Goal: Task Accomplishment & Management: Manage account settings

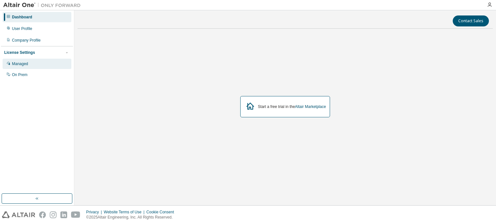
click at [35, 60] on div "Managed" at bounding box center [37, 64] width 69 height 10
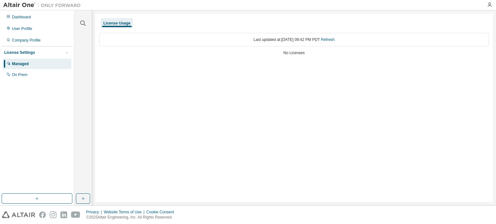
click at [294, 51] on div "No Licenses" at bounding box center [294, 52] width 390 height 5
click at [334, 40] on link "Refresh" at bounding box center [328, 39] width 14 height 5
click at [22, 75] on div "On Prem" at bounding box center [19, 74] width 15 height 5
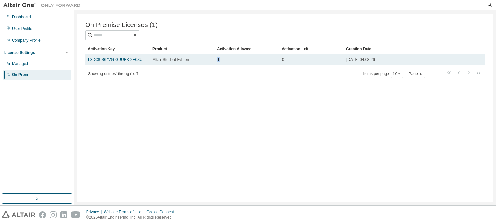
drag, startPoint x: 218, startPoint y: 61, endPoint x: 228, endPoint y: 61, distance: 10.3
click at [228, 61] on div "1" at bounding box center [246, 59] width 59 height 5
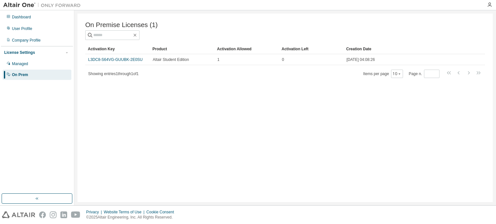
click at [197, 85] on div "On Premise Licenses (1) Clear Load Save Save As Field Operator Value Select fil…" at bounding box center [284, 108] width 415 height 189
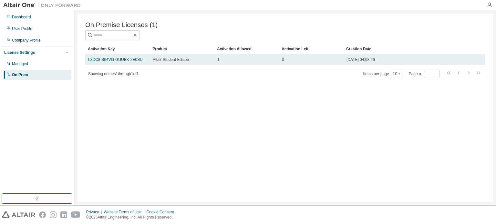
click at [167, 59] on span "Altair Student Edition" at bounding box center [171, 59] width 36 height 5
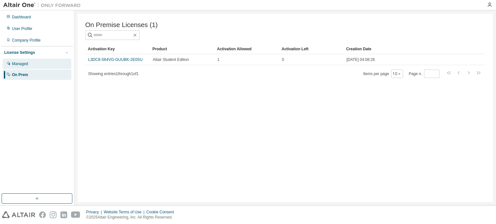
click at [39, 67] on div "Managed" at bounding box center [37, 64] width 69 height 10
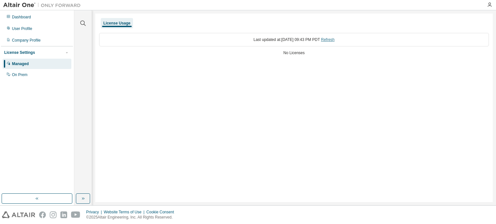
click at [334, 41] on link "Refresh" at bounding box center [328, 39] width 14 height 5
click at [43, 45] on div "Company Profile" at bounding box center [37, 40] width 69 height 10
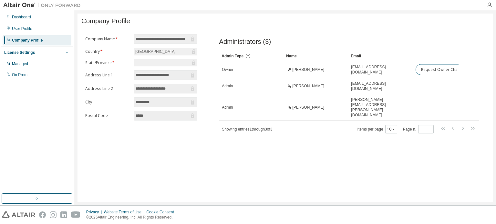
click at [68, 51] on icon "button" at bounding box center [67, 53] width 4 height 4
click at [39, 76] on div "On Prem" at bounding box center [37, 75] width 69 height 10
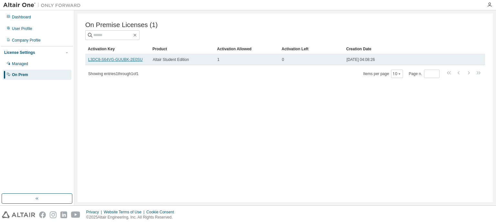
click at [126, 62] on link "L3DC8-S64VG-GUUBK-2E0SU" at bounding box center [115, 59] width 55 height 5
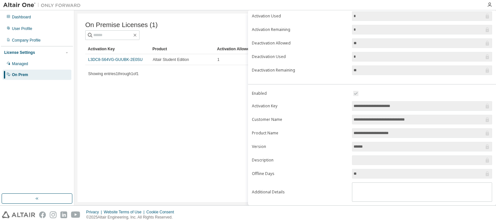
scroll to position [71, 0]
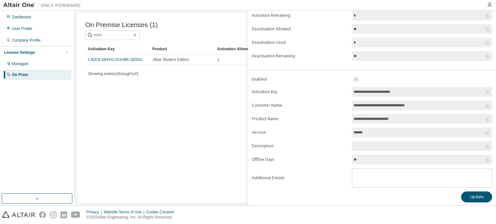
click at [357, 158] on input "**" at bounding box center [418, 160] width 130 height 6
click at [365, 134] on input "******" at bounding box center [418, 132] width 130 height 6
drag, startPoint x: 369, startPoint y: 127, endPoint x: 336, endPoint y: 130, distance: 33.7
click at [336, 130] on form "**********" at bounding box center [372, 132] width 240 height 112
click at [366, 131] on input "******" at bounding box center [418, 132] width 130 height 6
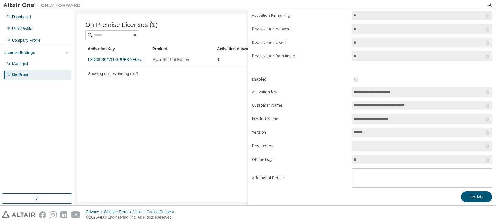
scroll to position [0, 0]
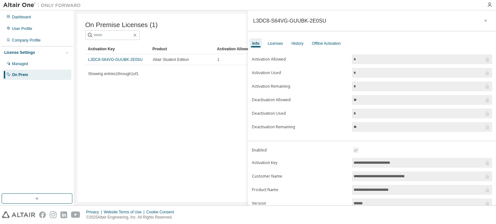
click at [164, 109] on div "On Premise Licenses (1) Clear Load Save Save As Field Operator Value Select fil…" at bounding box center [284, 108] width 415 height 189
click at [485, 18] on button "button" at bounding box center [485, 20] width 10 height 10
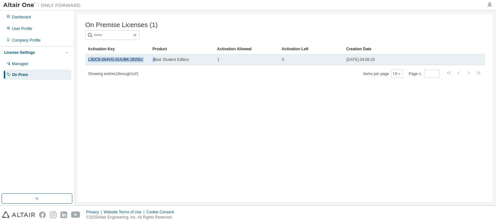
drag, startPoint x: 121, startPoint y: 60, endPoint x: 155, endPoint y: 62, distance: 33.6
click at [155, 62] on tr "L3DC8-S64VG-GUUBK-2E0SU Altair Student Edition 1 0 2025-09-02 04:08:26" at bounding box center [285, 59] width 400 height 11
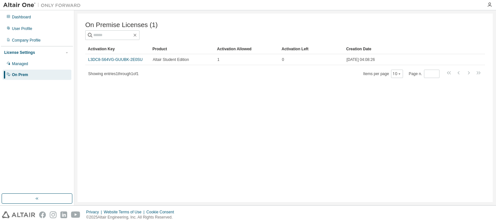
click at [158, 99] on div "On Premise Licenses (1) Clear Load Save Save As Field Operator Value Select fil…" at bounding box center [284, 108] width 415 height 189
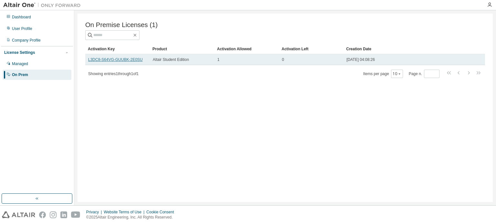
click at [129, 60] on link "L3DC8-S64VG-GUUBK-2E0SU" at bounding box center [115, 59] width 55 height 5
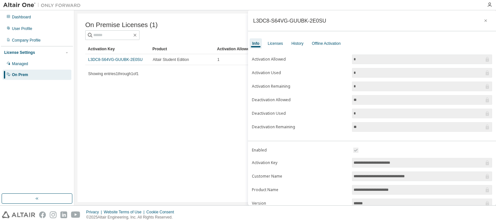
click at [289, 22] on div "L3DC8-S64VG-GUUBK-2E0SU" at bounding box center [289, 20] width 73 height 5
copy div "L3DC8-S64VG-GUUBK-2E0SU"
click at [483, 19] on icon "button" at bounding box center [485, 20] width 5 height 5
